Goal: Find specific page/section: Locate a particular part of the current website

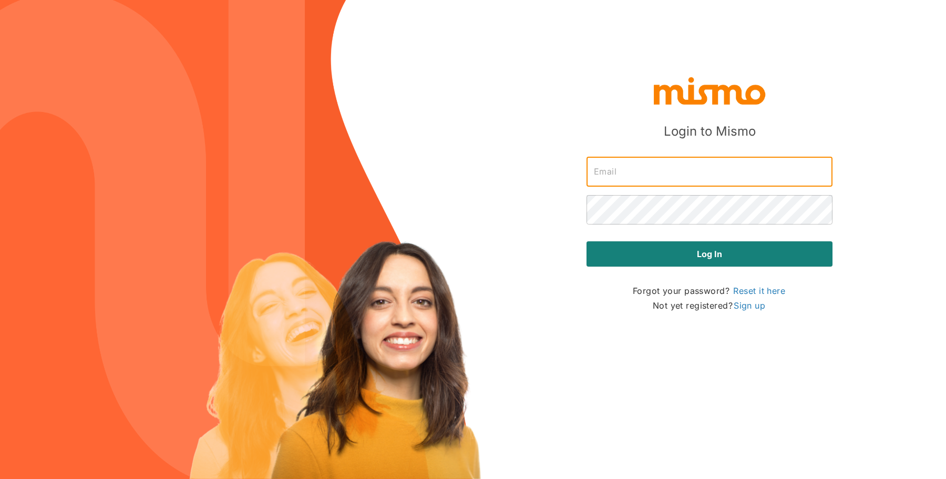
click at [682, 173] on input "text" at bounding box center [710, 171] width 246 height 29
type input "daniela@mismo.team"
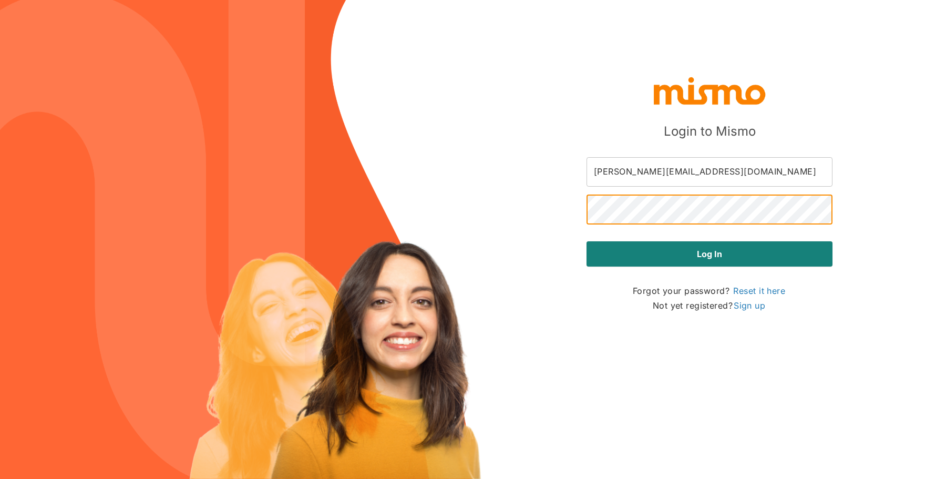
click at [587, 241] on button "Log in" at bounding box center [710, 253] width 246 height 25
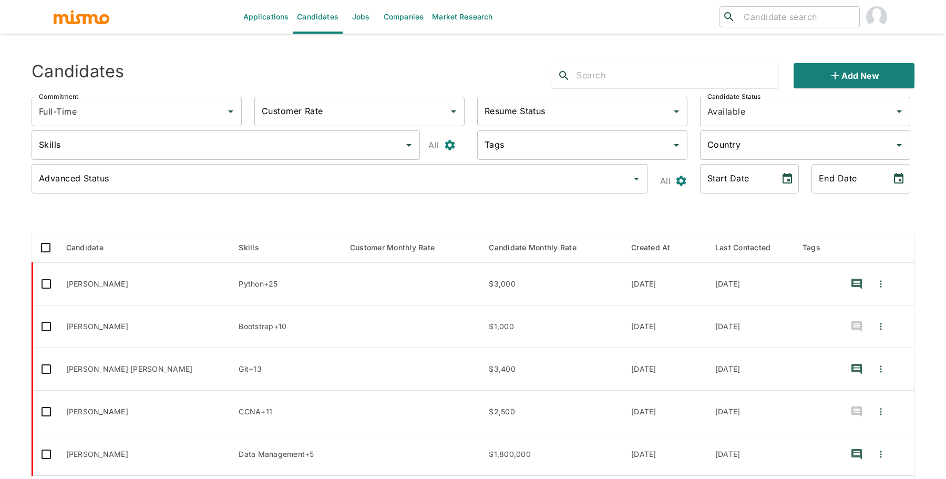
click at [735, 11] on icon at bounding box center [729, 17] width 13 height 13
type input "johan"
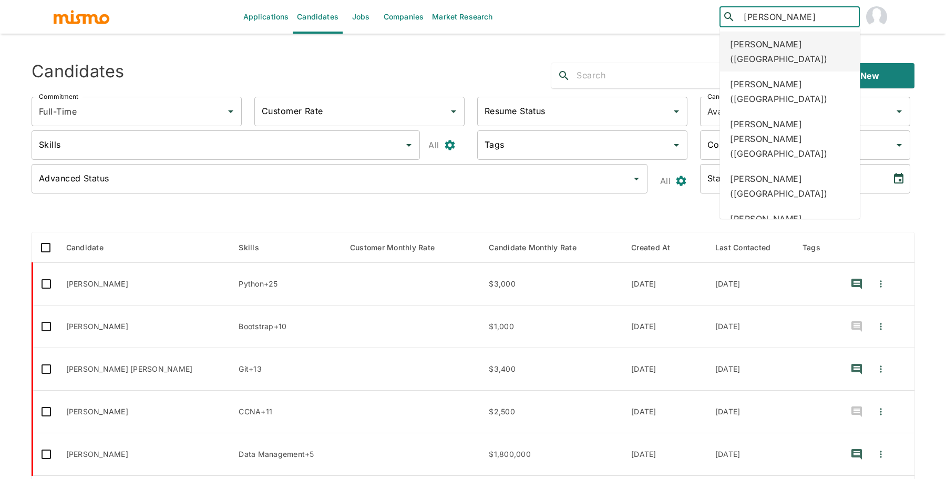
click at [751, 46] on div "Johan Flores (Costa Rica)" at bounding box center [790, 52] width 140 height 40
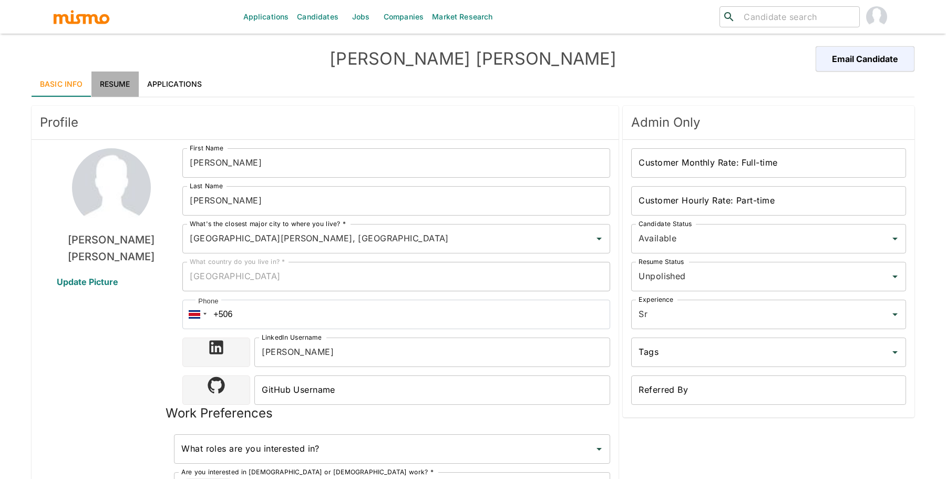
click at [121, 80] on link "Resume" at bounding box center [114, 83] width 47 height 25
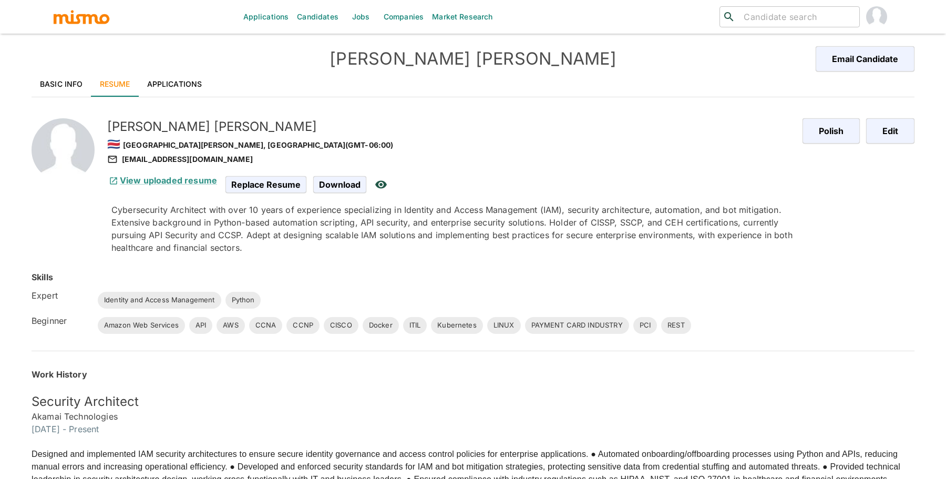
click at [186, 93] on link "Applications" at bounding box center [175, 83] width 72 height 25
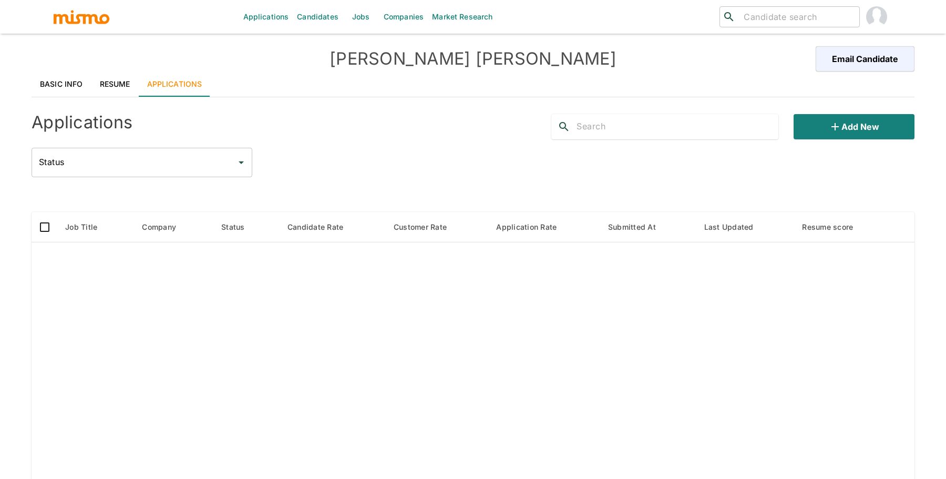
click at [132, 167] on input "Status" at bounding box center [134, 162] width 196 height 20
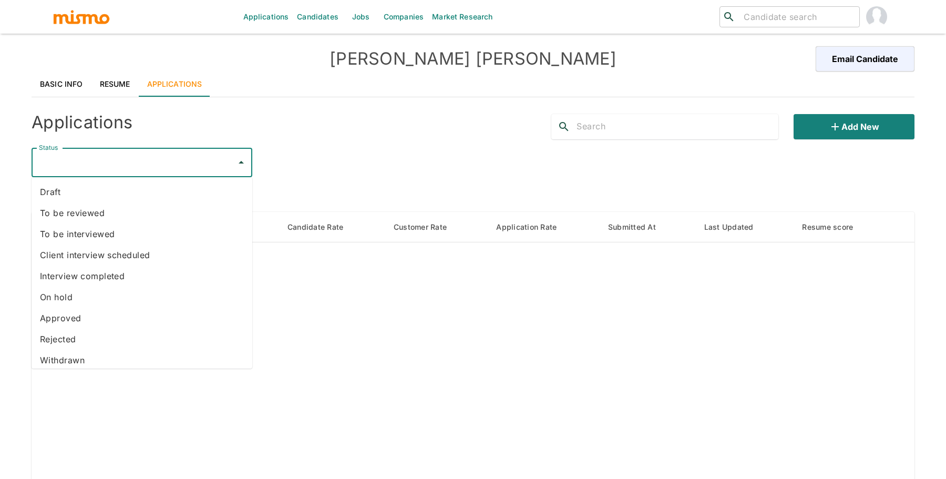
click at [162, 188] on li "Draft" at bounding box center [142, 191] width 221 height 21
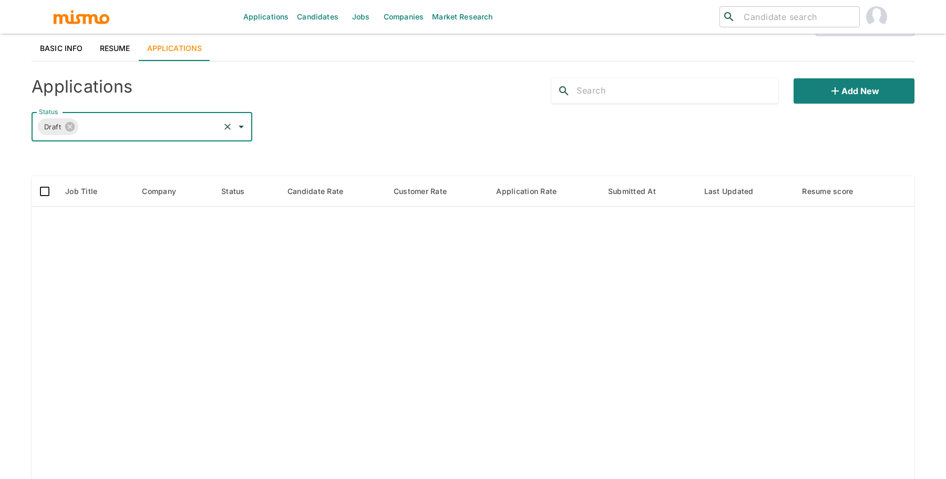
scroll to position [86, 0]
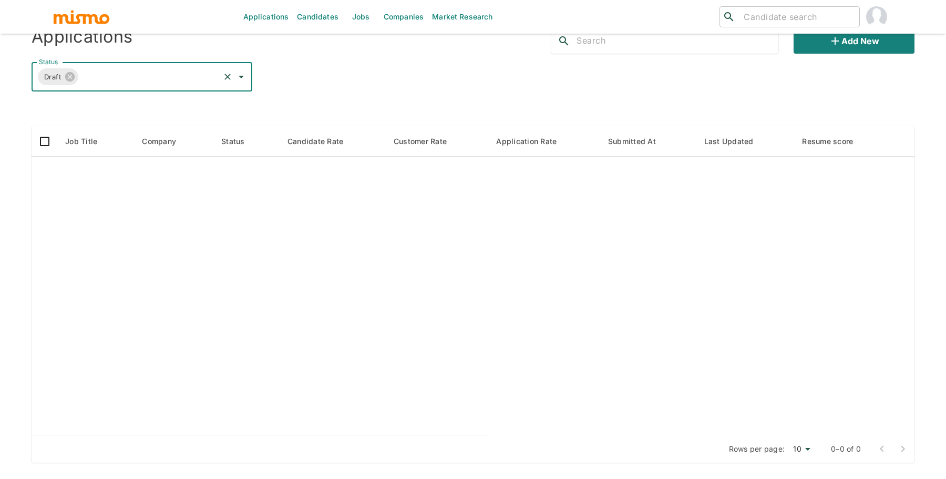
click at [224, 74] on icon "Clear" at bounding box center [227, 77] width 6 height 6
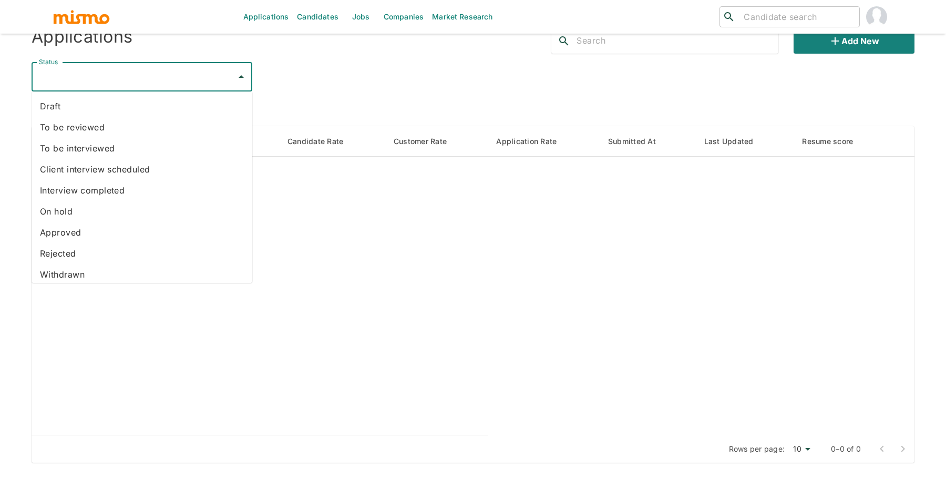
click at [179, 78] on input "Status" at bounding box center [134, 77] width 196 height 20
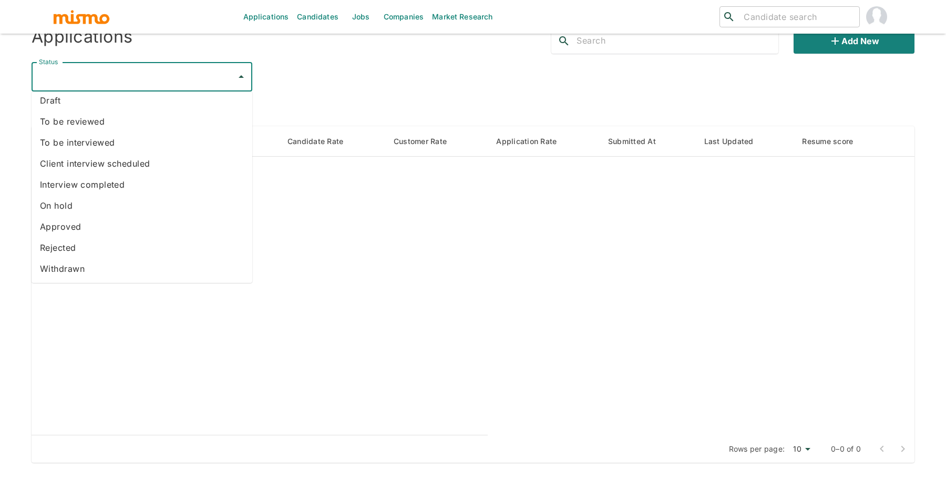
click at [140, 245] on li "Rejected" at bounding box center [142, 247] width 221 height 21
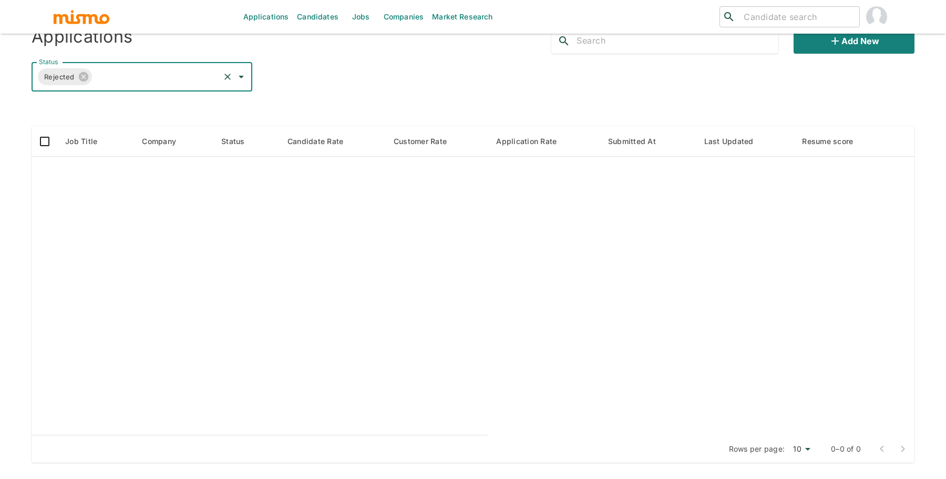
scroll to position [0, 0]
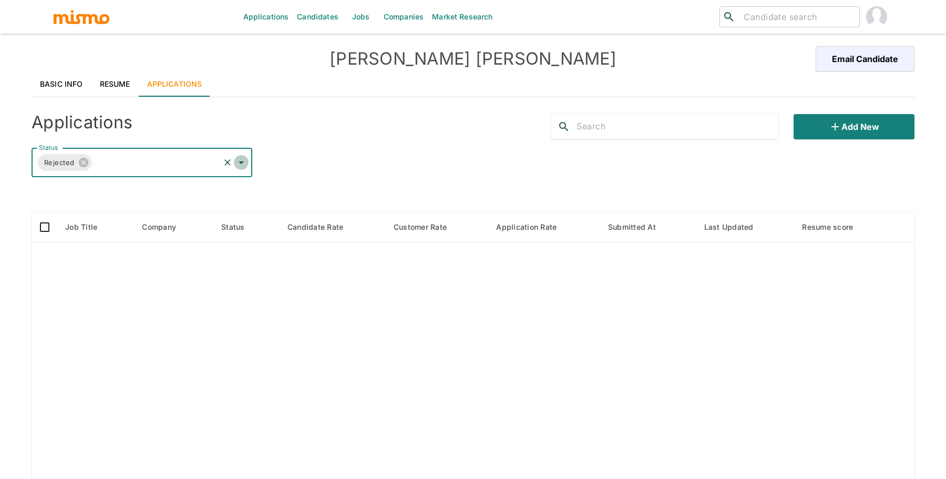
click at [235, 159] on icon "Open" at bounding box center [241, 162] width 13 height 13
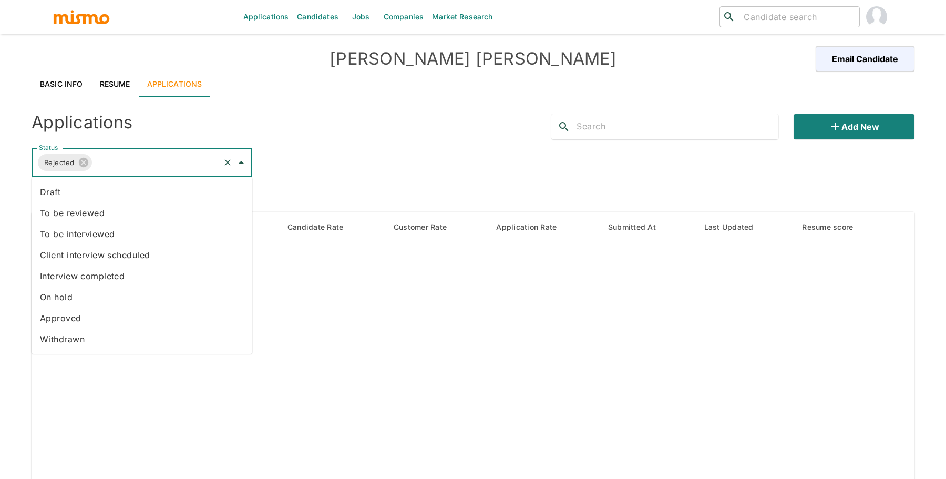
click at [227, 161] on icon "Clear" at bounding box center [227, 162] width 6 height 6
click at [187, 161] on input "Status" at bounding box center [134, 162] width 196 height 20
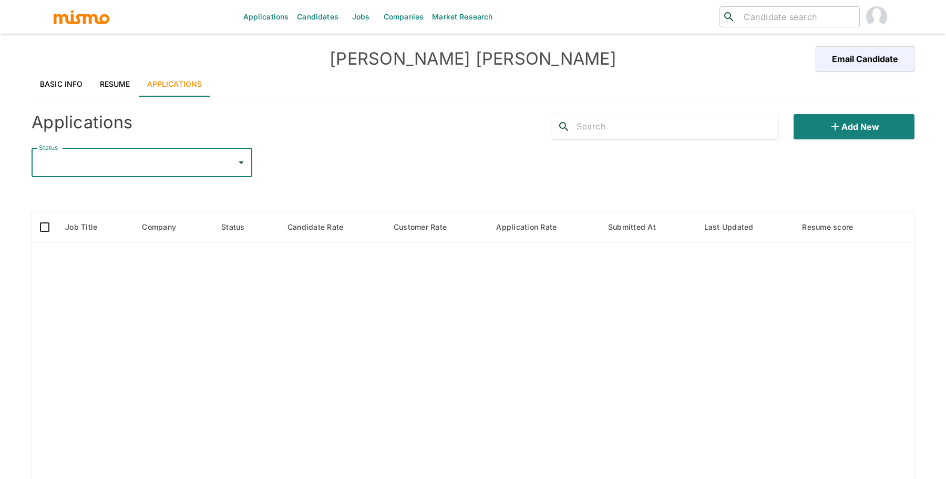
click at [187, 161] on input "Status" at bounding box center [134, 162] width 196 height 20
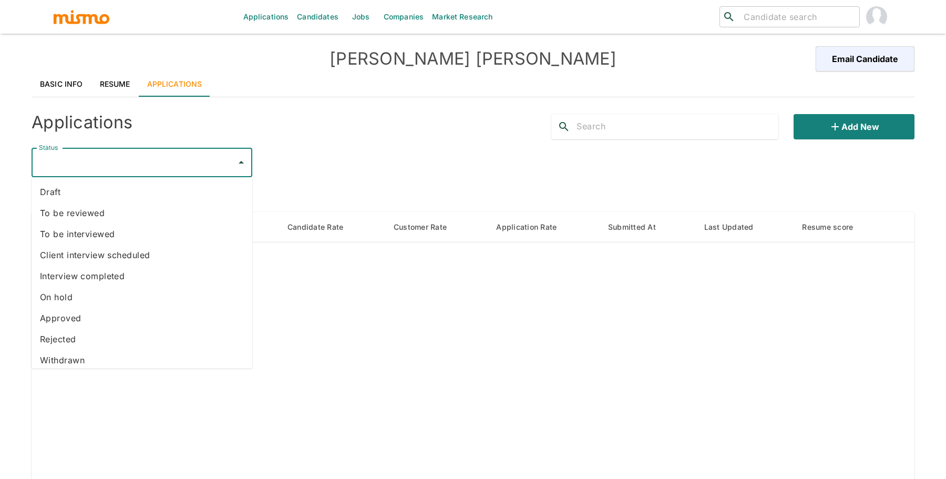
click at [105, 212] on li "To be reviewed" at bounding box center [142, 212] width 221 height 21
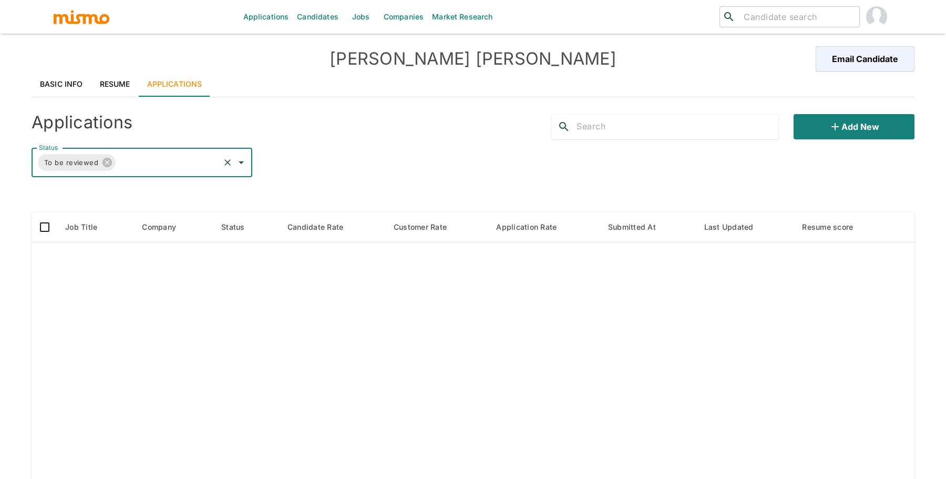
click at [229, 163] on icon "Clear" at bounding box center [227, 162] width 6 height 6
click at [226, 163] on input "Status" at bounding box center [134, 162] width 196 height 20
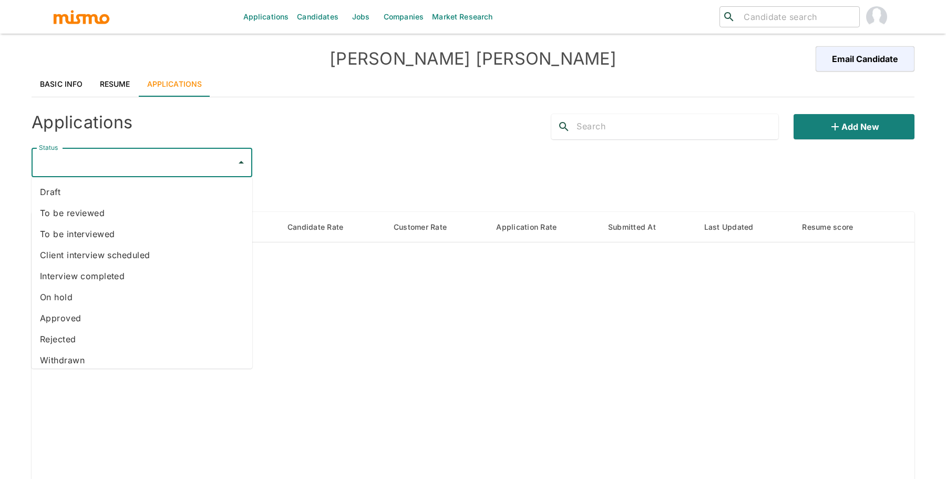
click at [360, 139] on div "Applications" at bounding box center [209, 123] width 372 height 34
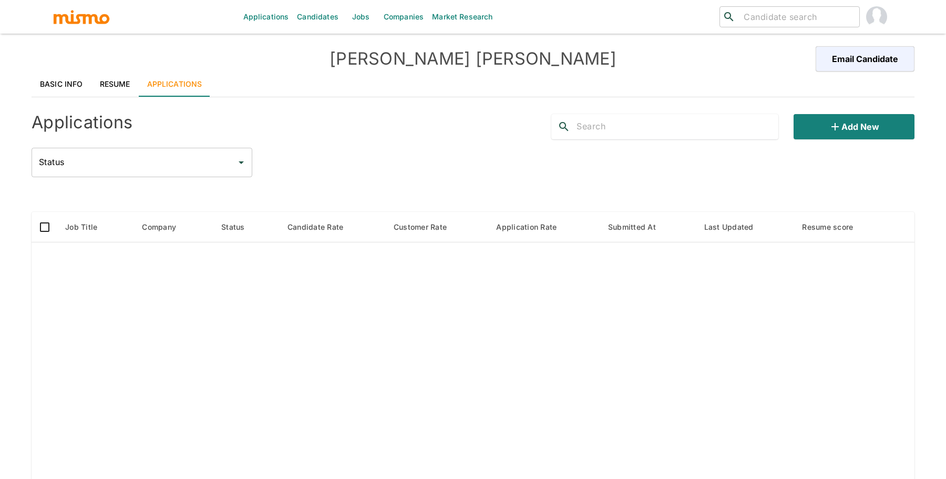
click at [110, 91] on link "Resume" at bounding box center [114, 83] width 47 height 25
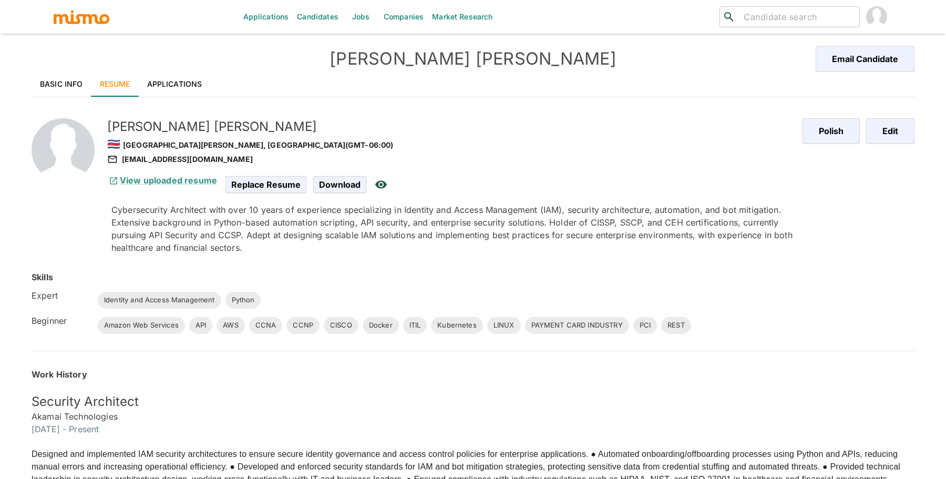
click at [179, 80] on link "Applications" at bounding box center [175, 83] width 72 height 25
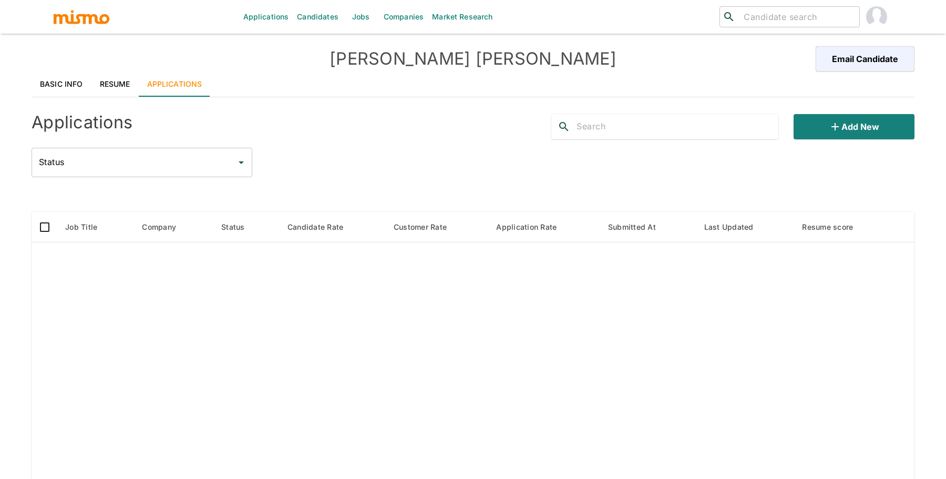
click at [69, 82] on link "Basic Info" at bounding box center [62, 83] width 60 height 25
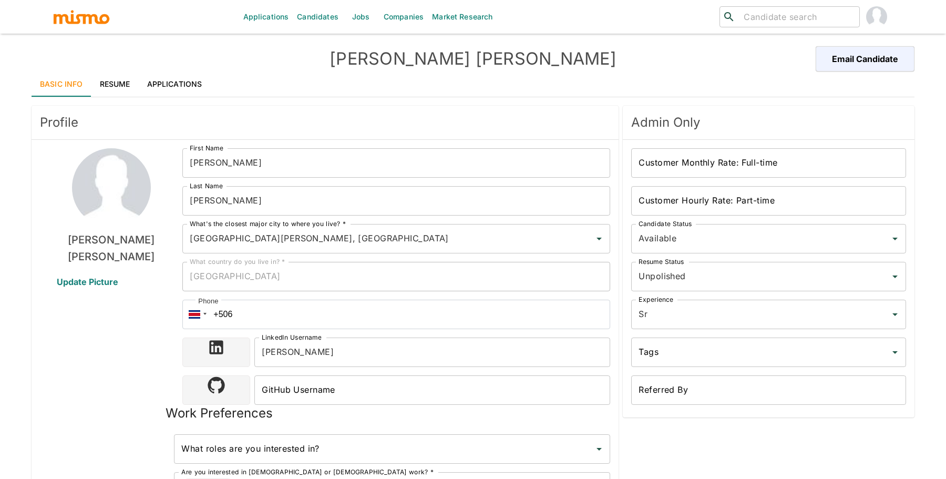
click at [107, 76] on link "Resume" at bounding box center [114, 83] width 47 height 25
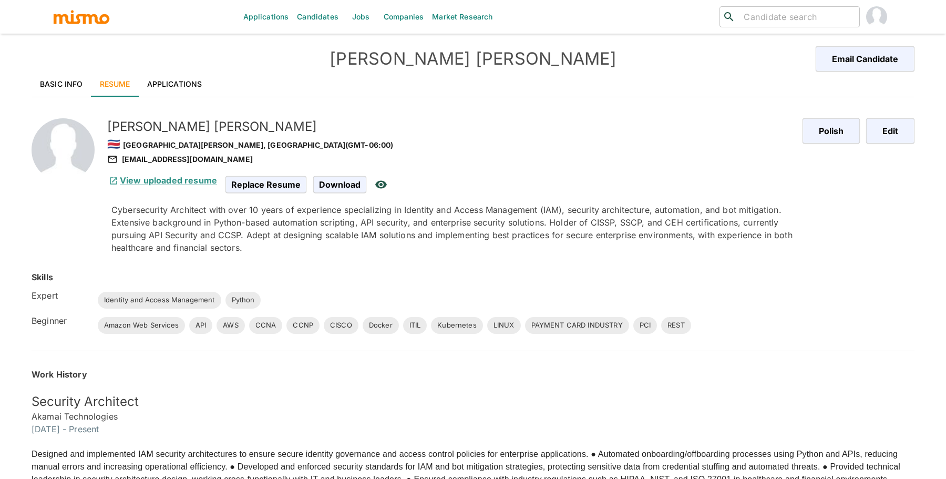
click at [59, 76] on link "Basic Info" at bounding box center [62, 83] width 60 height 25
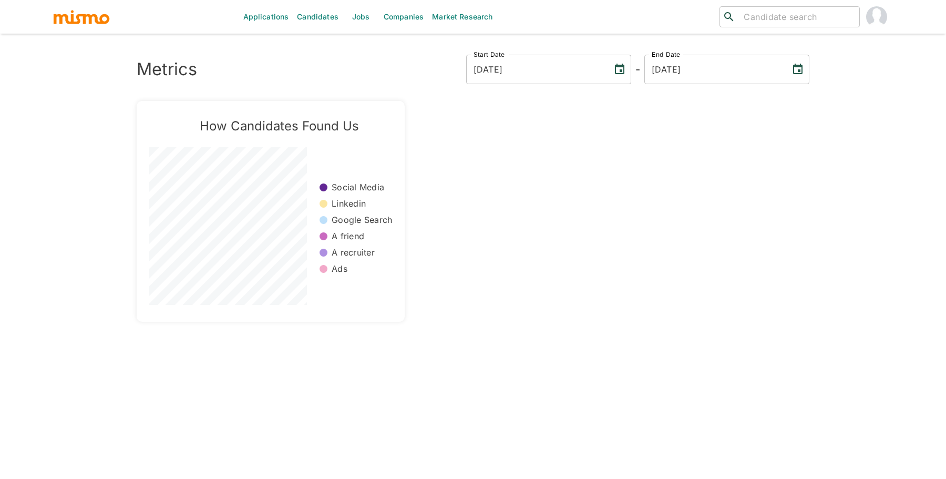
click at [773, 21] on input "search" at bounding box center [798, 16] width 116 height 15
paste input "[PERSON_NAME]"
click at [322, 18] on link "Candidates" at bounding box center [318, 17] width 50 height 34
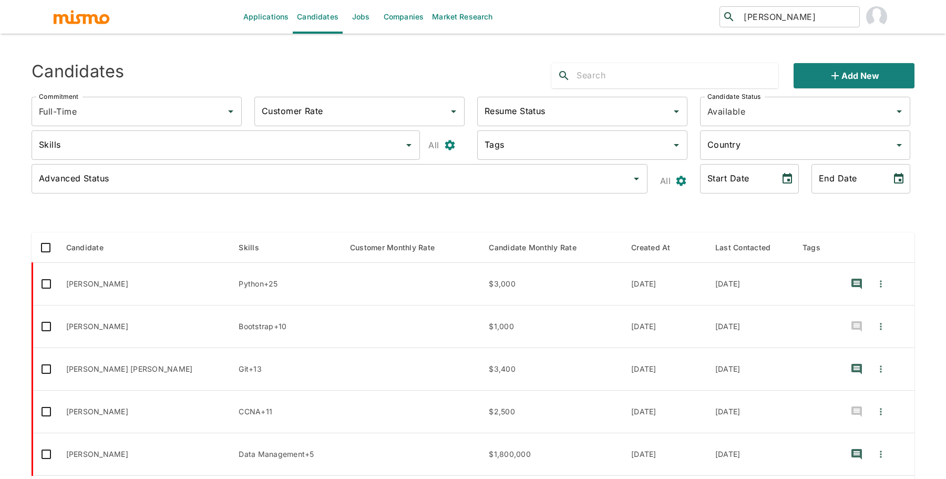
click at [834, 18] on input "[PERSON_NAME]" at bounding box center [798, 16] width 116 height 15
type input "Dayanna"
